Goal: Navigation & Orientation: Find specific page/section

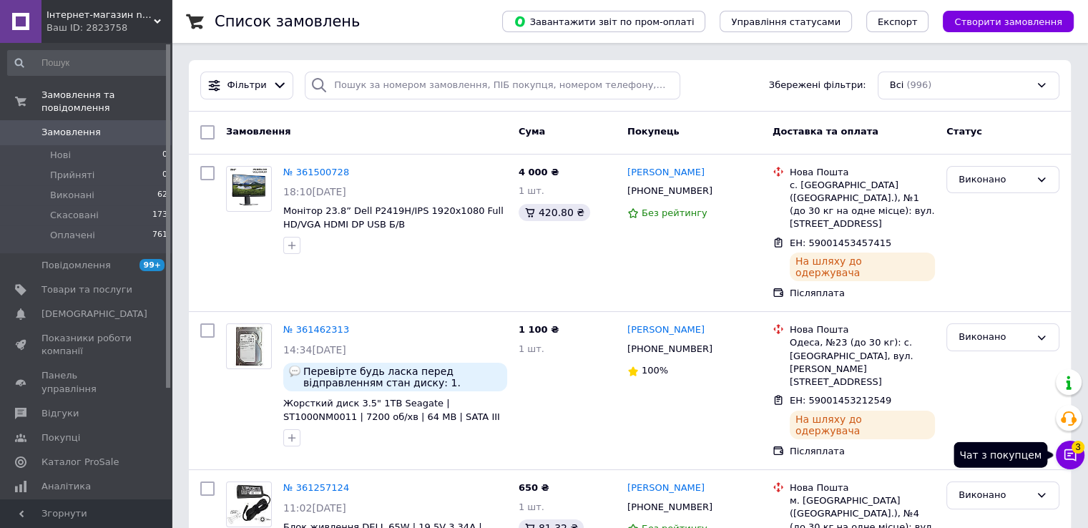
click at [731, 450] on span "3" at bounding box center [1078, 446] width 13 height 13
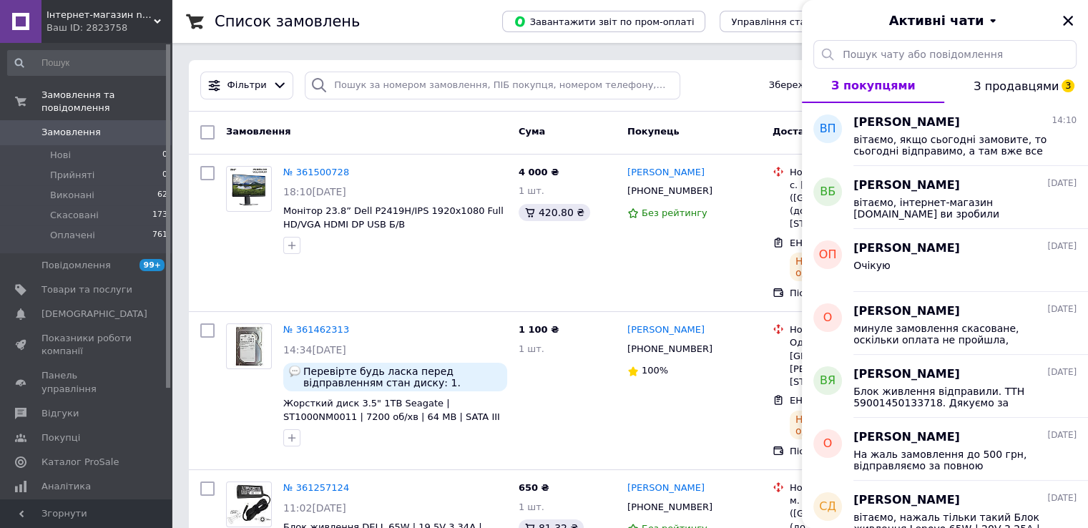
click at [731, 83] on span "З продавцями 3" at bounding box center [1016, 86] width 85 height 14
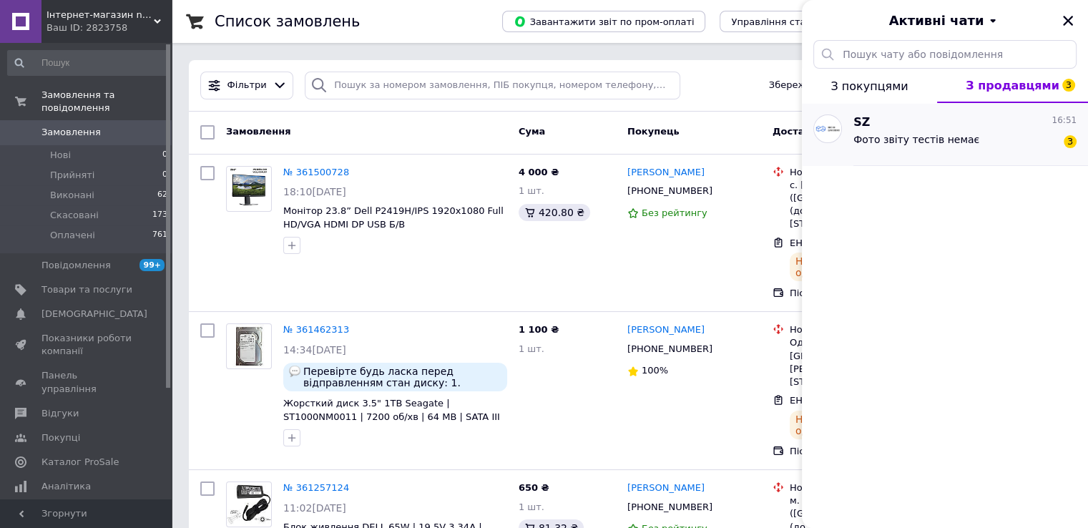
click at [731, 152] on div "Фото звіту тестів немає" at bounding box center [917, 144] width 126 height 20
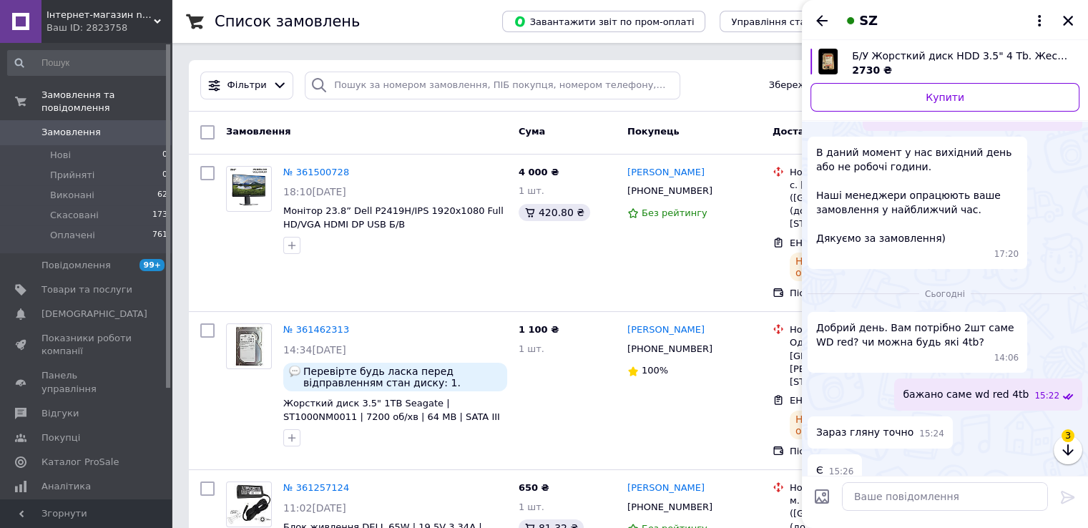
scroll to position [593, 0]
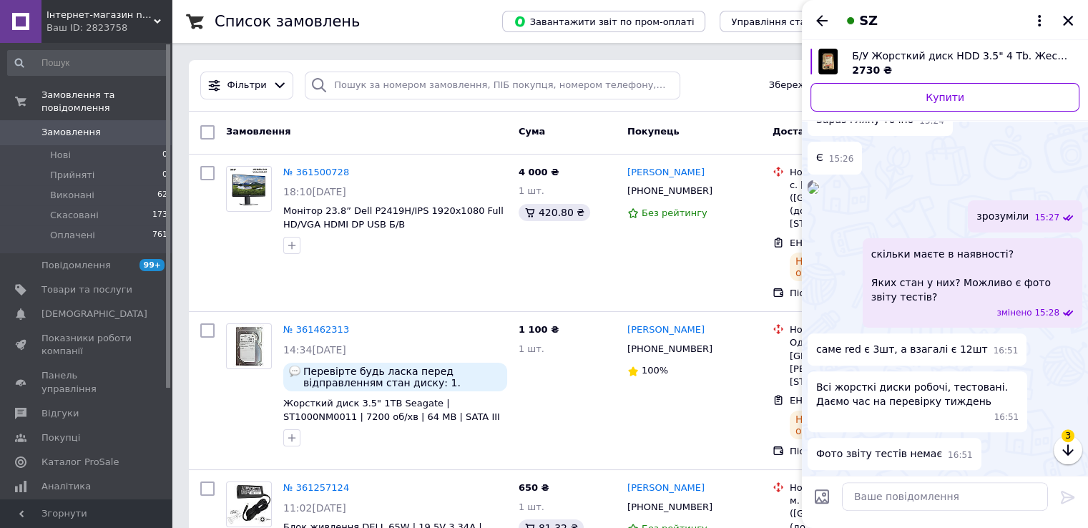
click at [731, 228] on div "зрозуміли 15:27" at bounding box center [945, 216] width 275 height 32
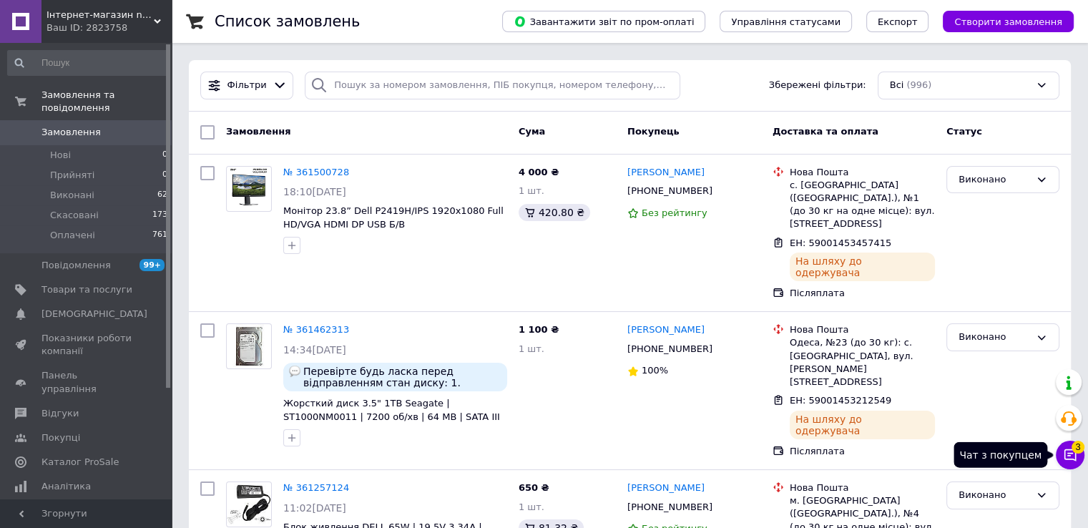
click at [731, 456] on icon at bounding box center [1070, 455] width 14 height 14
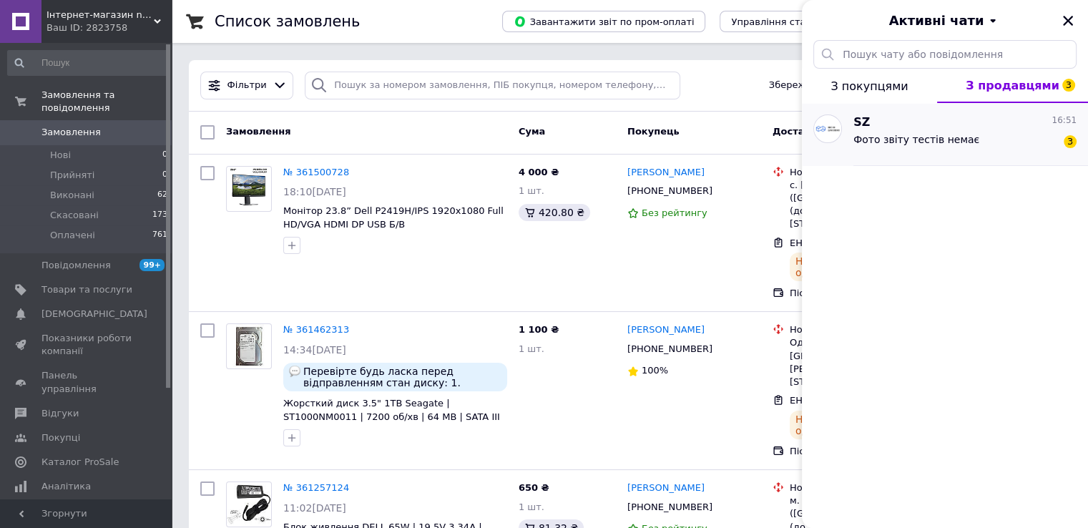
click at [731, 127] on div "SZ 16:51" at bounding box center [965, 122] width 223 height 16
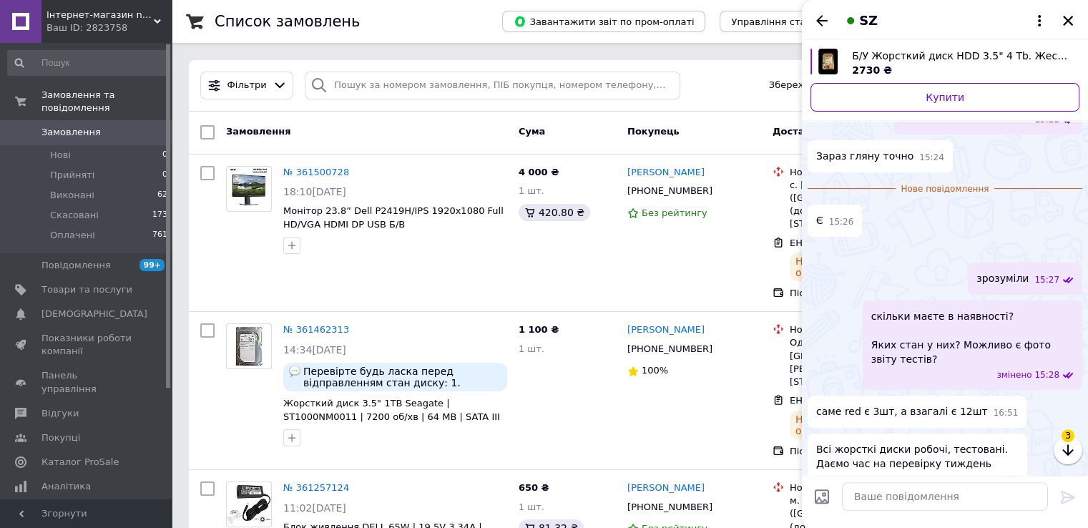
scroll to position [619, 0]
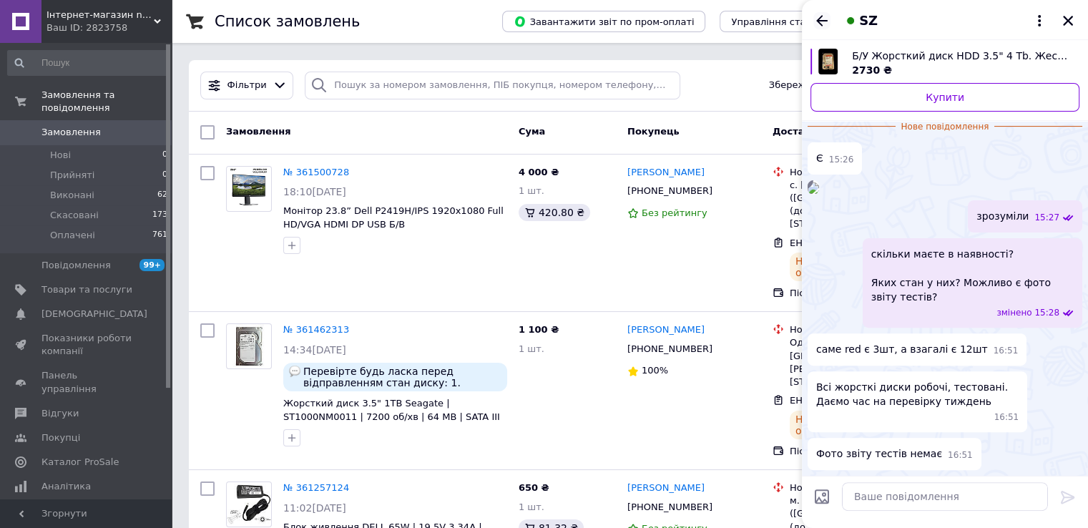
click at [731, 15] on icon "Назад" at bounding box center [822, 20] width 17 height 17
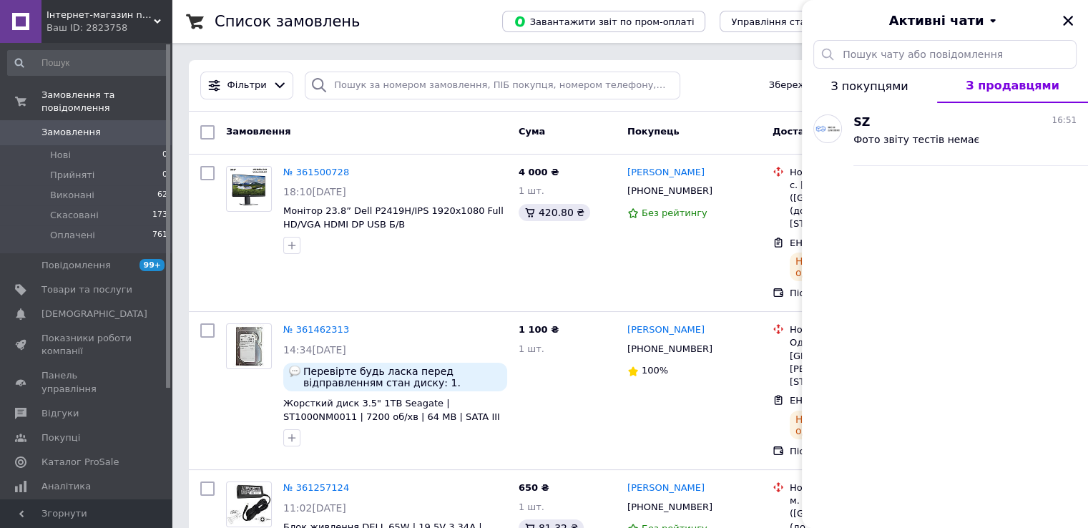
click at [731, 88] on span "З покупцями" at bounding box center [869, 86] width 77 height 14
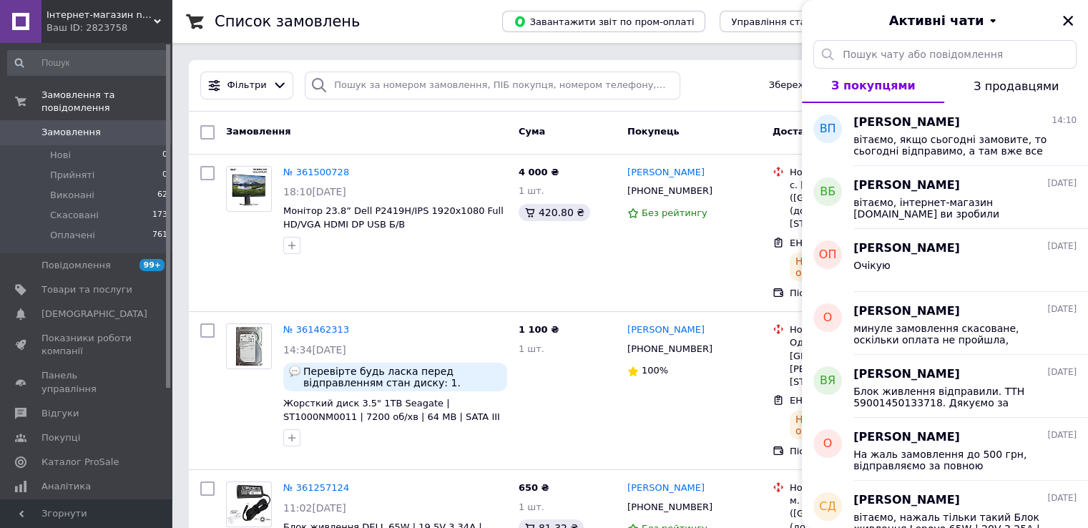
click at [74, 126] on span "Замовлення" at bounding box center [71, 132] width 59 height 13
click at [100, 283] on span "Товари та послуги" at bounding box center [87, 289] width 91 height 13
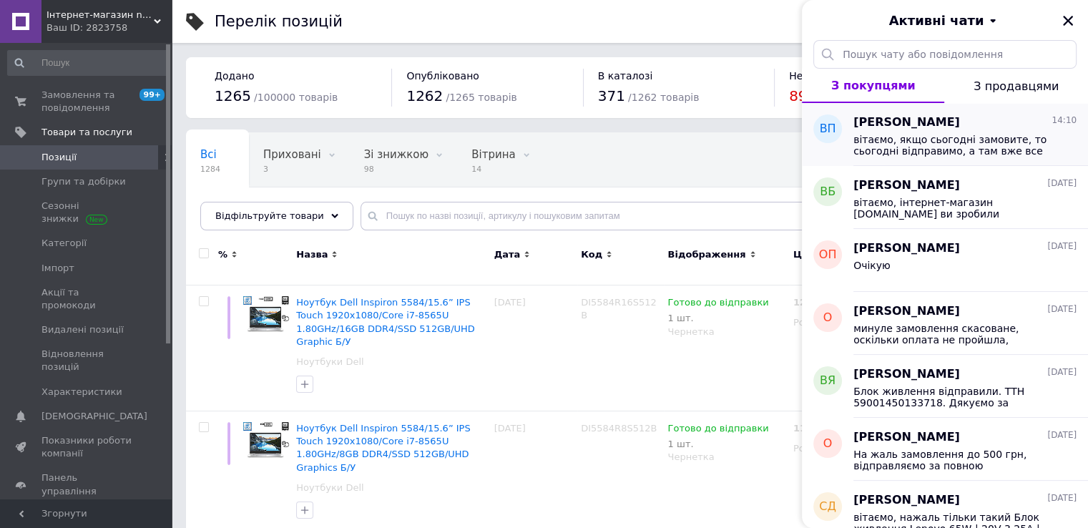
click at [731, 142] on span "вітаємо, якщо сьогодні замовите, то сьогодні відправимо, а там вже все залежить…" at bounding box center [955, 145] width 203 height 23
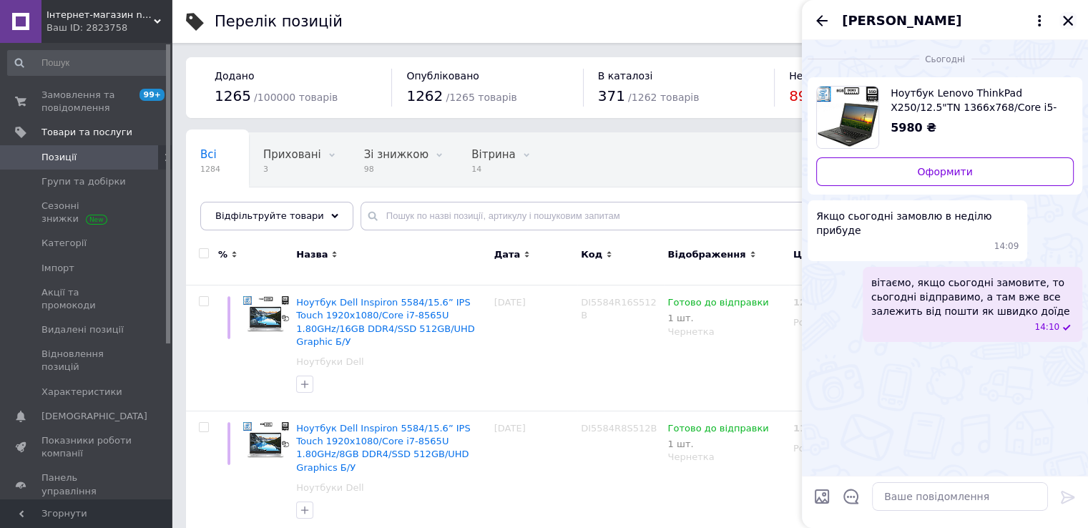
click at [731, 21] on icon "Закрити" at bounding box center [1068, 20] width 13 height 13
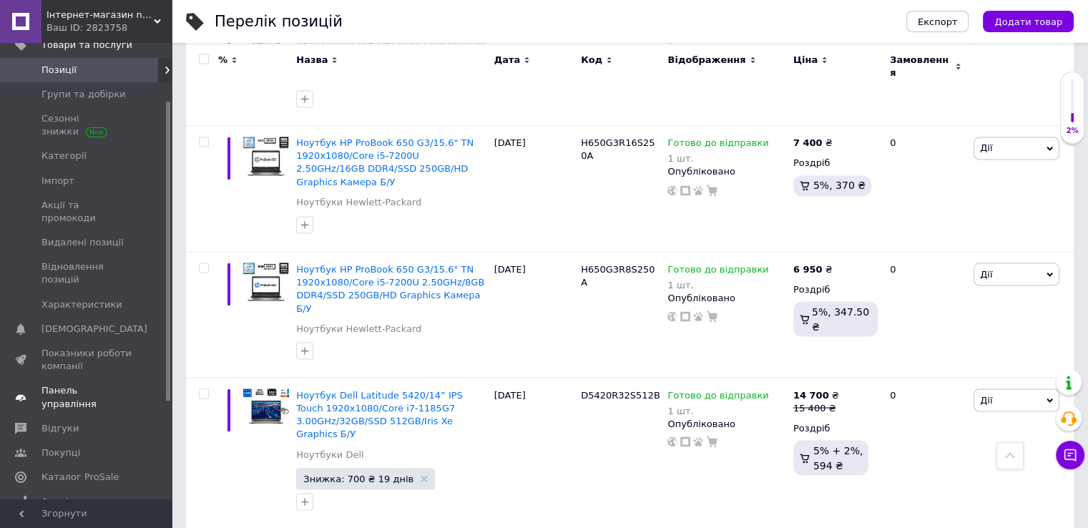
scroll to position [88, 0]
click at [93, 470] on span "Каталог ProSale" at bounding box center [80, 476] width 77 height 13
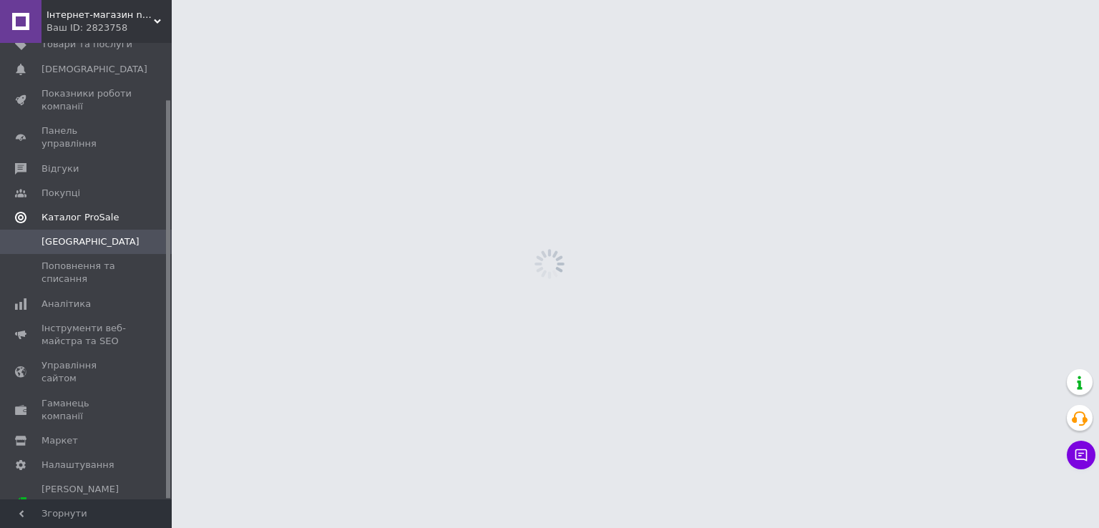
scroll to position [64, 0]
